Goal: Complete application form

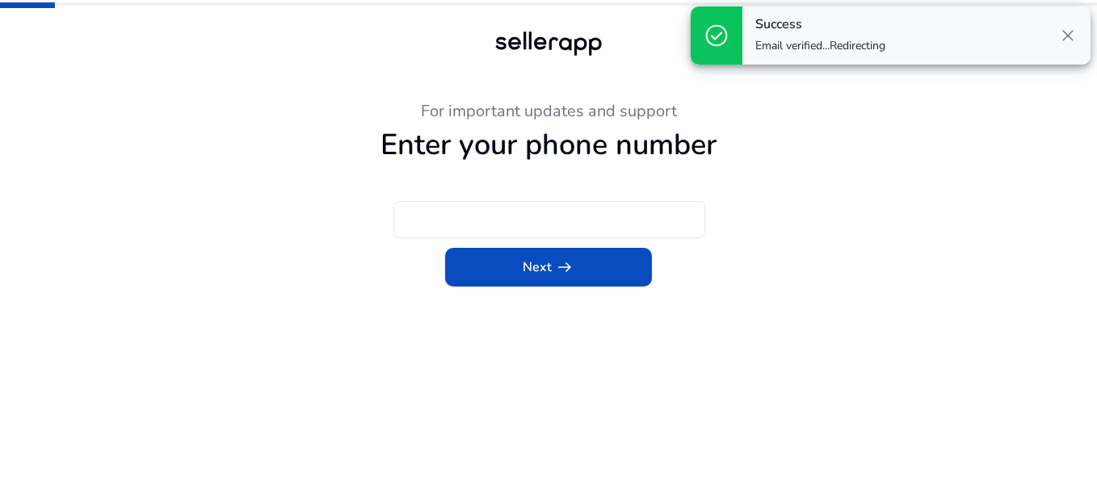
type input "***"
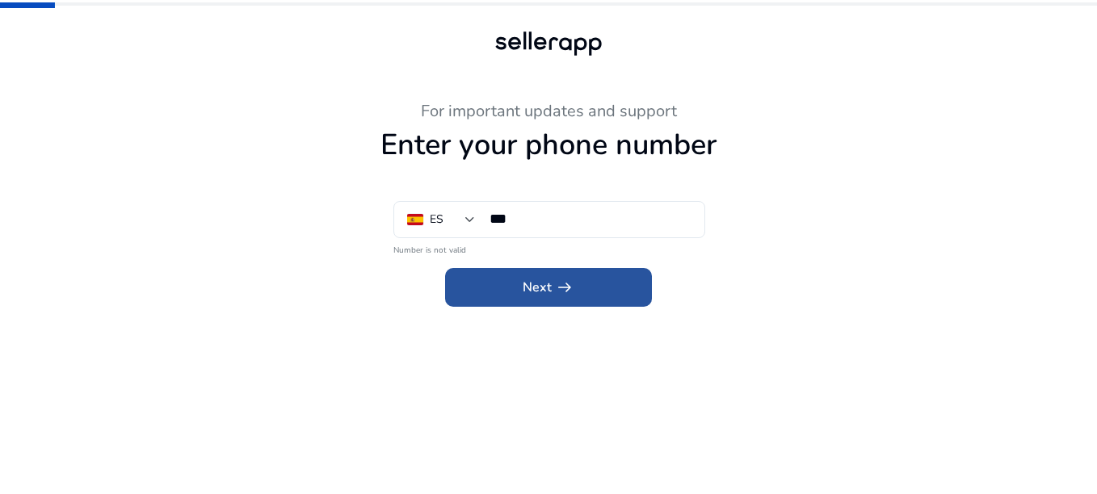
click at [523, 303] on span at bounding box center [548, 287] width 207 height 39
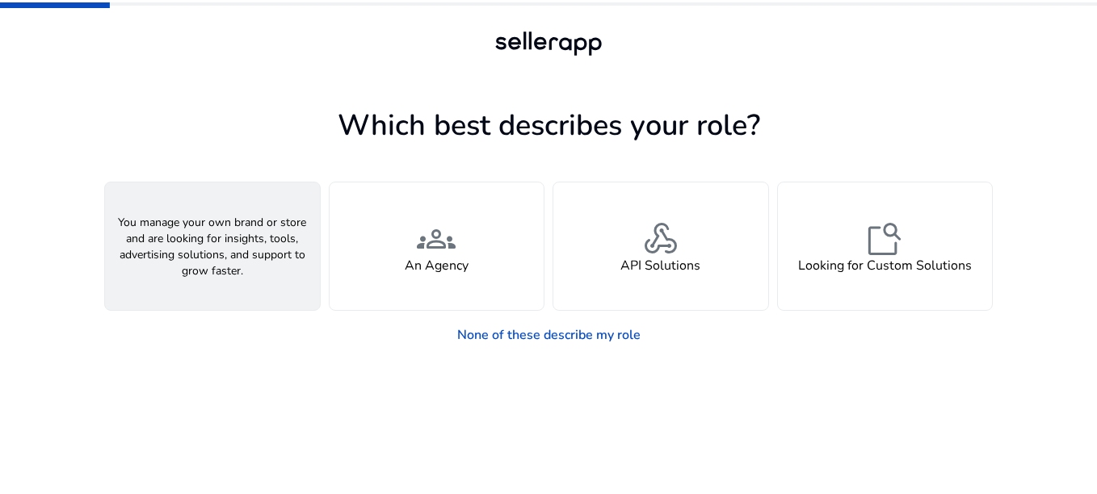
click at [271, 254] on div "person A Seller" at bounding box center [212, 247] width 215 height 128
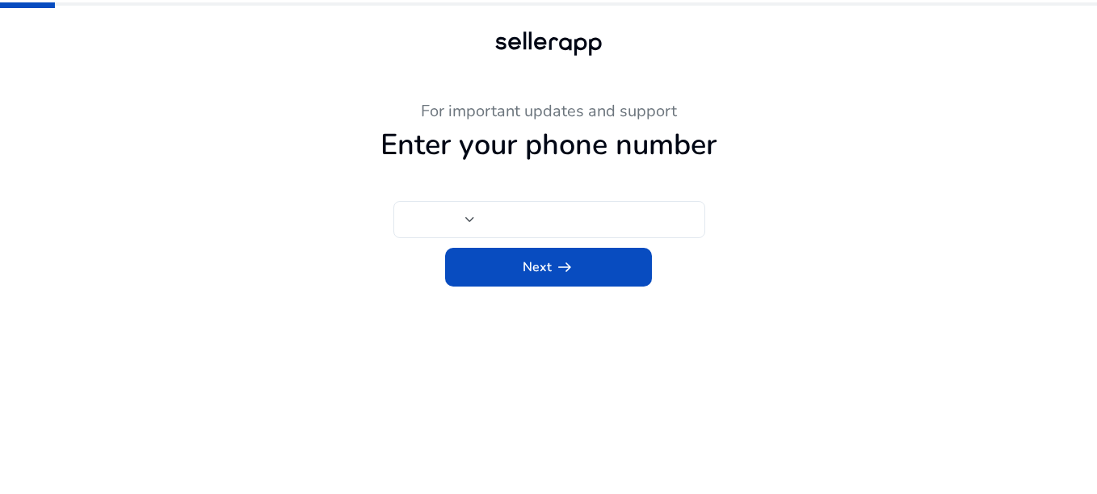
type input "***"
